Goal: Find specific page/section: Find specific page/section

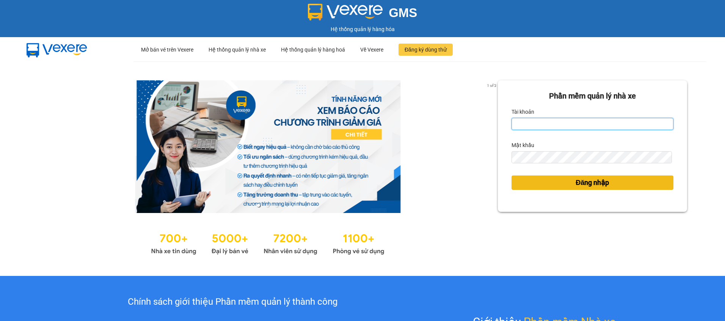
type input "thuyhang.vtp"
click at [581, 188] on span "Đăng nhập" at bounding box center [592, 183] width 33 height 11
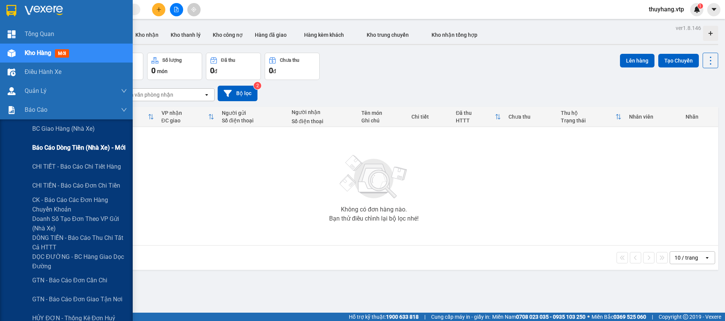
click at [65, 145] on span "Báo cáo dòng tiền (nhà xe) - mới" at bounding box center [78, 147] width 93 height 9
